Goal: Information Seeking & Learning: Learn about a topic

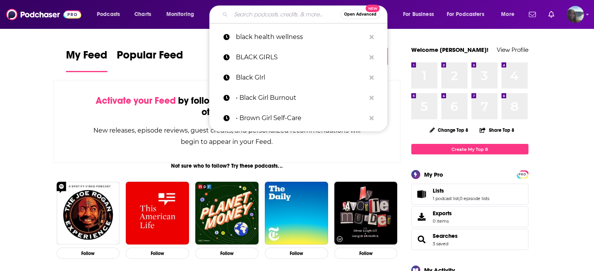
click at [269, 17] on input "Search podcasts, credits, & more..." at bounding box center [286, 14] width 110 height 12
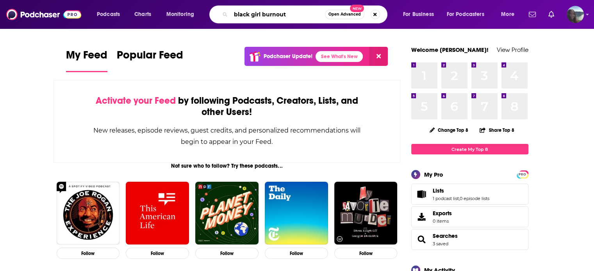
type input "black girl burnout"
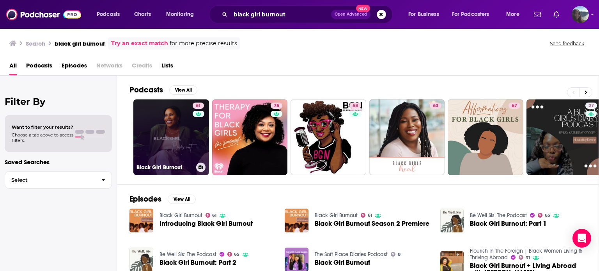
click at [150, 128] on link "61 Black Girl Burnout" at bounding box center [171, 138] width 76 height 76
